Goal: Task Accomplishment & Management: Use online tool/utility

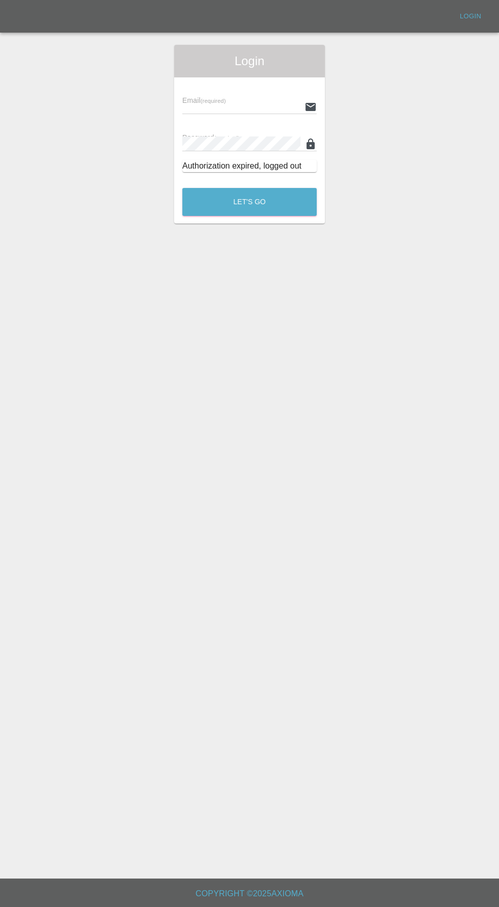
click at [204, 106] on input "text" at bounding box center [241, 106] width 118 height 15
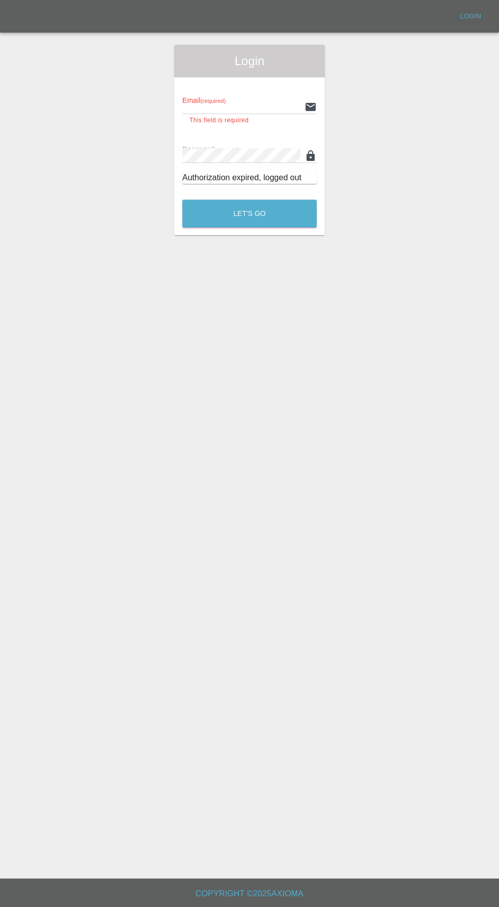
type input "[EMAIL_ADDRESS][DOMAIN_NAME]"
click at [182, 200] on button "Let's Go" at bounding box center [249, 214] width 134 height 28
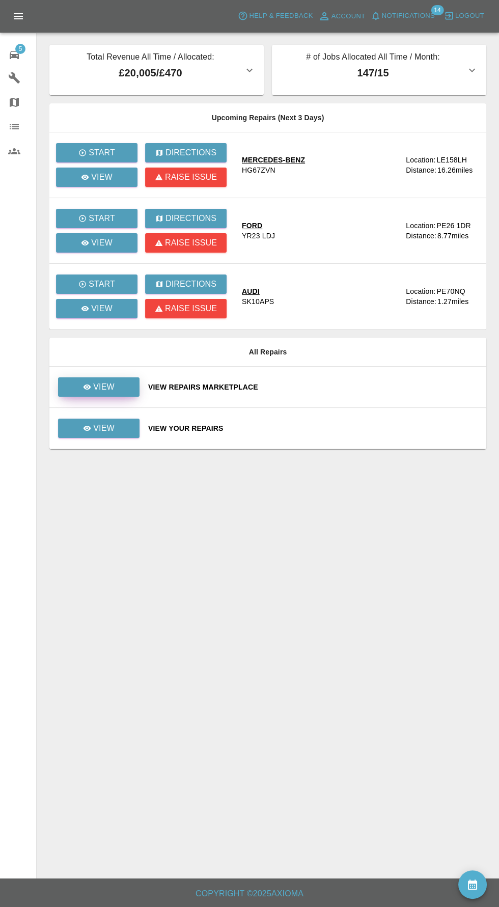
click at [93, 384] on div "View" at bounding box center [99, 387] width 32 height 12
